Goal: Task Accomplishment & Management: Use online tool/utility

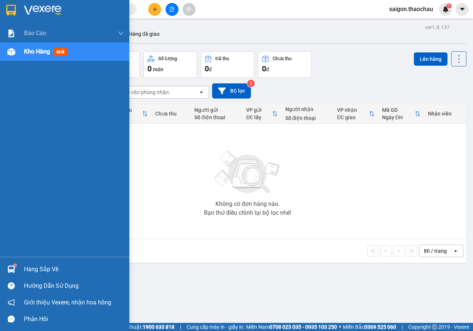
click at [18, 264] on div "Hàng sắp về" at bounding box center [64, 269] width 129 height 17
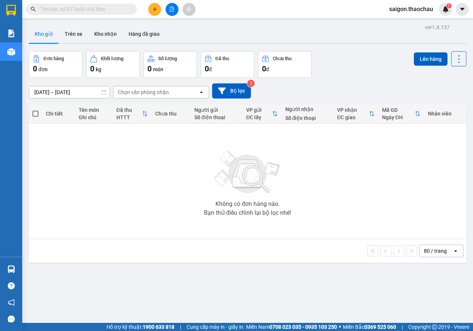
click at [394, 192] on section "Kết quả tìm kiếm ( 0 ) Bộ lọc No Data saigon.thaochau 1 Báo cáo Báo cáo dòng ti…" at bounding box center [236, 165] width 473 height 331
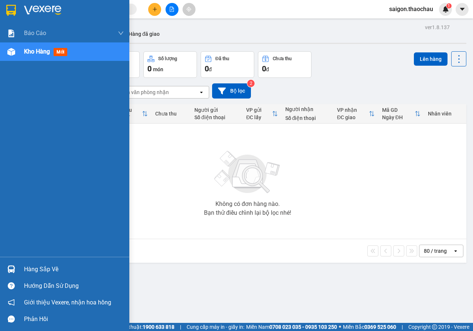
click at [40, 266] on div "Hàng sắp về" at bounding box center [74, 269] width 100 height 11
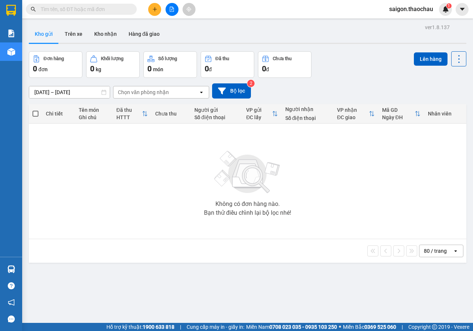
click at [200, 173] on section "Kết quả tìm kiếm ( 0 ) Bộ lọc No Data saigon.thaochau 1 Báo cáo Báo cáo dòng ti…" at bounding box center [236, 165] width 473 height 331
click at [93, 33] on button "Kho nhận" at bounding box center [105, 34] width 34 height 18
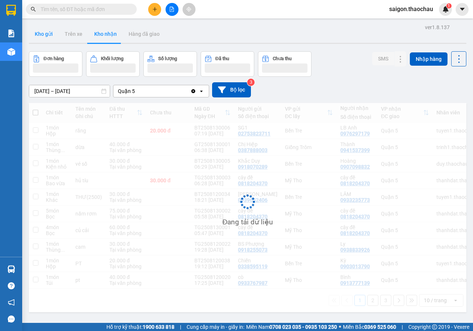
click at [49, 38] on button "Kho gửi" at bounding box center [44, 34] width 30 height 18
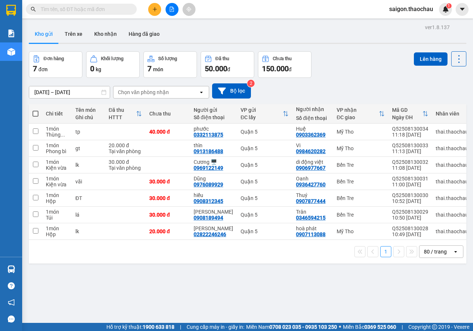
click at [34, 115] on span at bounding box center [36, 114] width 6 height 6
click at [35, 110] on input "checkbox" at bounding box center [35, 110] width 0 height 0
checkbox input "true"
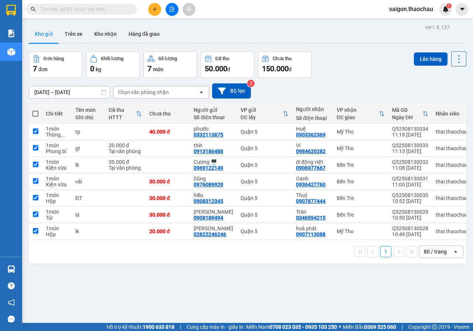
checkbox input "true"
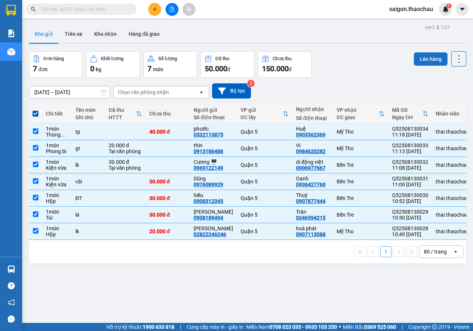
click at [430, 63] on button "Lên hàng" at bounding box center [431, 58] width 34 height 13
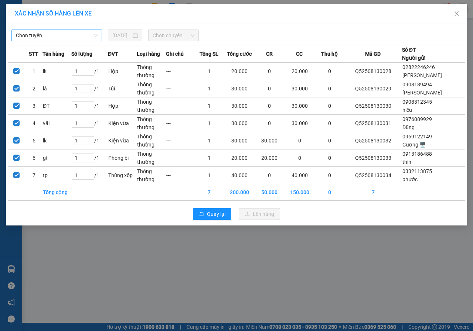
drag, startPoint x: 49, startPoint y: 29, endPoint x: 46, endPoint y: 38, distance: 9.7
click at [49, 28] on div "Chọn tuyến [DATE] Chọn chuyến" at bounding box center [236, 34] width 457 height 16
click at [46, 38] on span "Chọn tuyến" at bounding box center [57, 35] width 82 height 11
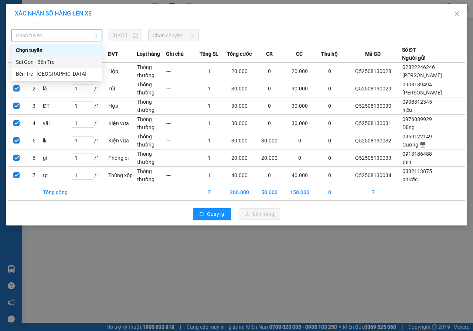
click at [43, 58] on div "Sài Gòn - Bến Tre" at bounding box center [57, 62] width 82 height 8
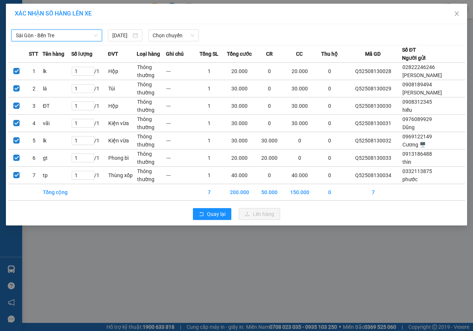
click at [162, 28] on div "[GEOGRAPHIC_DATA] - Bến Tre [GEOGRAPHIC_DATA] - [GEOGRAPHIC_DATA] Tre [DATE] Ch…" at bounding box center [236, 34] width 457 height 16
click at [159, 36] on span "Chọn chuyến" at bounding box center [173, 35] width 41 height 11
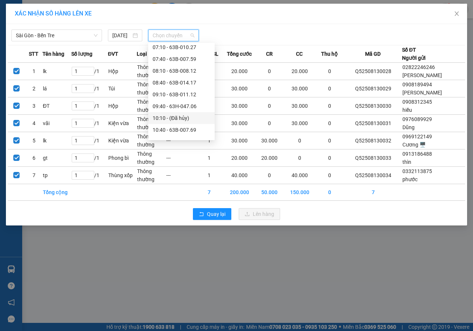
scroll to position [111, 0]
click at [185, 101] on div "11:10 - 63H-047.80" at bounding box center [182, 105] width 58 height 8
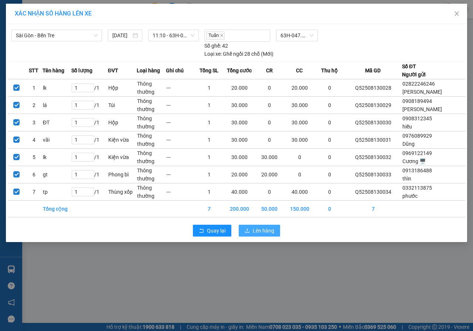
click at [253, 228] on span "Lên hàng" at bounding box center [263, 231] width 21 height 8
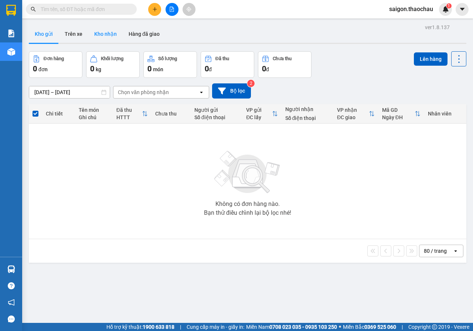
click at [100, 32] on button "Kho nhận" at bounding box center [105, 34] width 34 height 18
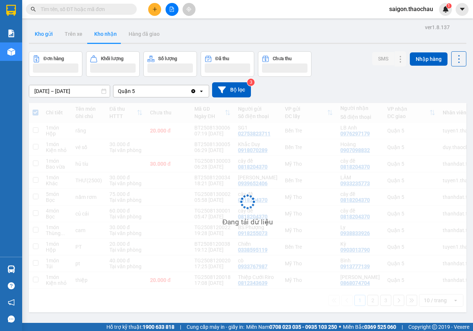
click at [50, 38] on button "Kho gửi" at bounding box center [44, 34] width 30 height 18
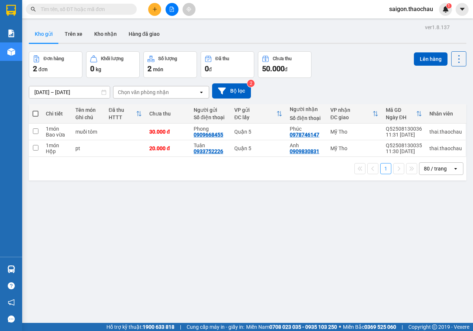
click at [32, 115] on th at bounding box center [35, 114] width 13 height 20
click at [416, 54] on button "Lên hàng" at bounding box center [431, 58] width 34 height 13
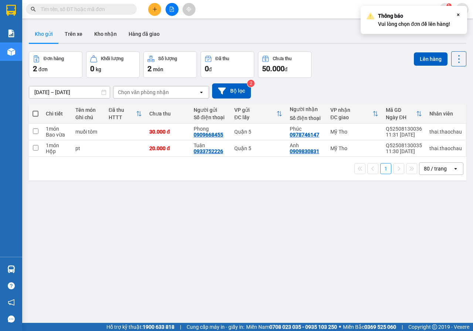
click at [421, 61] on button "Lên hàng" at bounding box center [431, 58] width 34 height 13
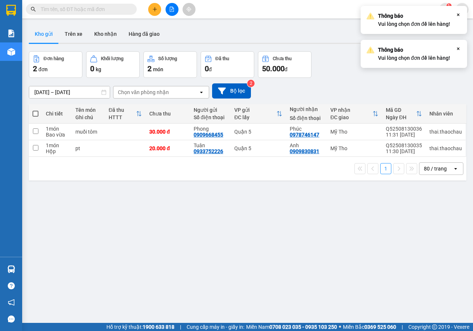
click at [31, 116] on th at bounding box center [35, 114] width 13 height 20
click at [33, 115] on span at bounding box center [36, 114] width 6 height 6
click at [35, 110] on input "checkbox" at bounding box center [35, 110] width 0 height 0
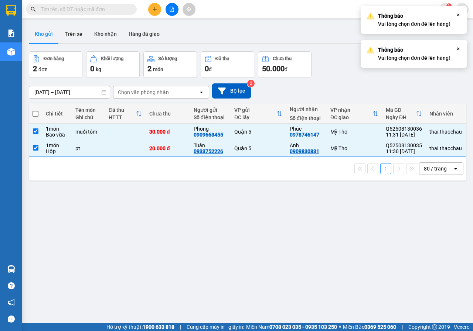
checkbox input "true"
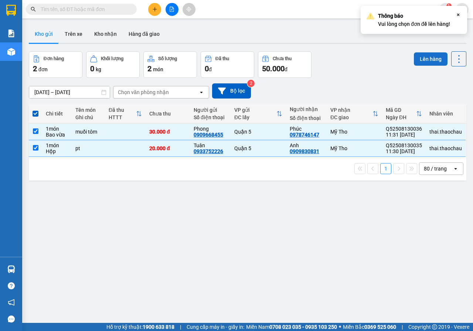
click at [424, 57] on button "Lên hàng" at bounding box center [431, 58] width 34 height 13
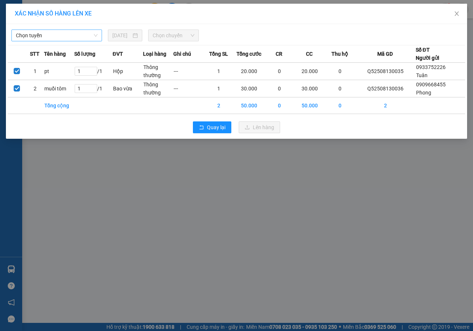
click at [68, 38] on span "Chọn tuyến" at bounding box center [57, 35] width 82 height 11
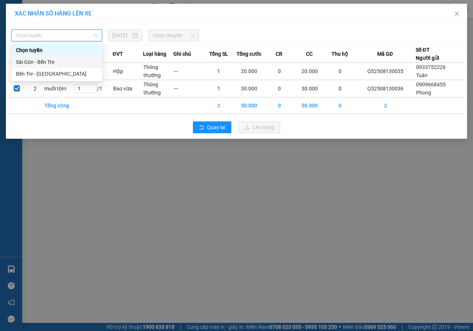
click at [56, 60] on div "Sài Gòn - Bến Tre" at bounding box center [57, 62] width 82 height 8
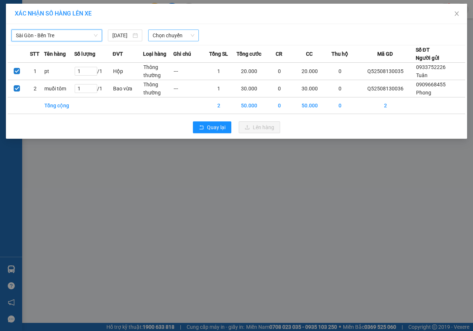
click at [176, 37] on span "Chọn chuyến" at bounding box center [173, 35] width 41 height 11
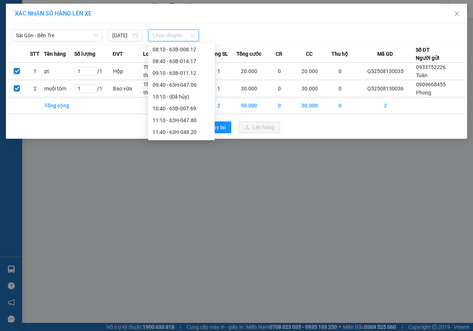
scroll to position [148, 0]
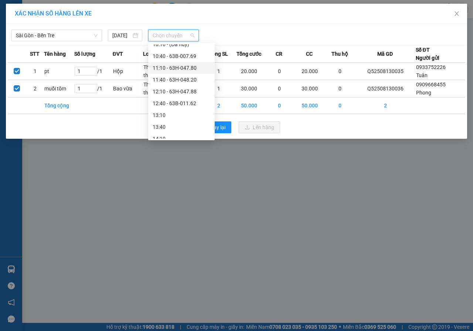
click at [170, 74] on div "11:10 - 63H-047.80" at bounding box center [181, 68] width 67 height 12
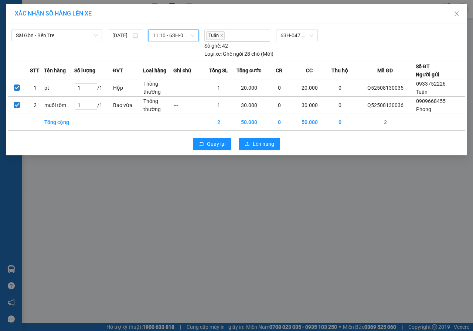
click at [177, 36] on span "11:10 - 63H-047.80" at bounding box center [173, 35] width 41 height 11
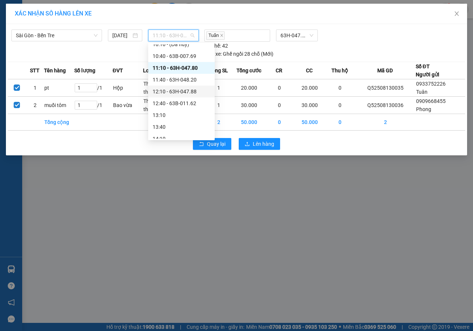
click at [189, 89] on div "12:10 - 63H-047.88" at bounding box center [182, 92] width 58 height 8
click at [189, 89] on td "---" at bounding box center [188, 87] width 30 height 17
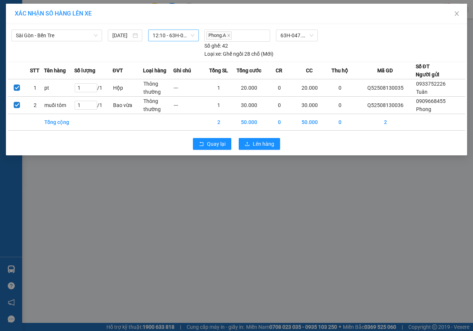
click at [169, 37] on span "12:10 - 63H-047.88" at bounding box center [173, 35] width 41 height 11
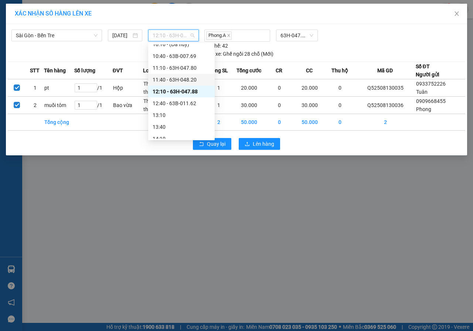
click at [167, 75] on div "11:40 - 63H-048.20" at bounding box center [181, 80] width 67 height 12
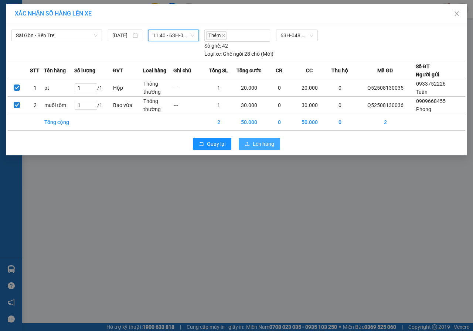
click at [267, 143] on span "Lên hàng" at bounding box center [263, 144] width 21 height 8
